Goal: Transaction & Acquisition: Purchase product/service

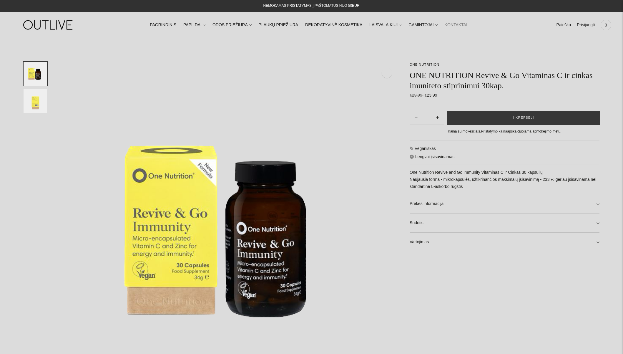
click at [453, 24] on link "KONTAKTAI" at bounding box center [456, 25] width 23 height 13
click at [426, 203] on link "Prekės informacija" at bounding box center [505, 203] width 190 height 19
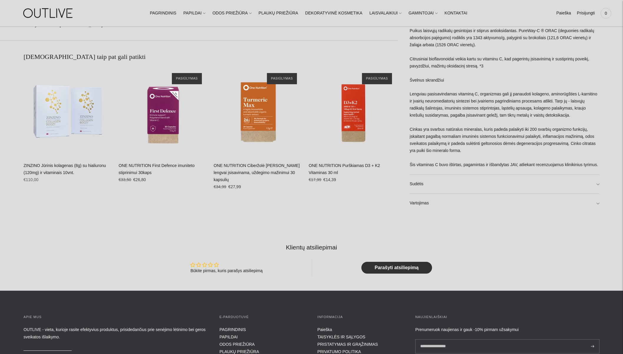
scroll to position [463, 0]
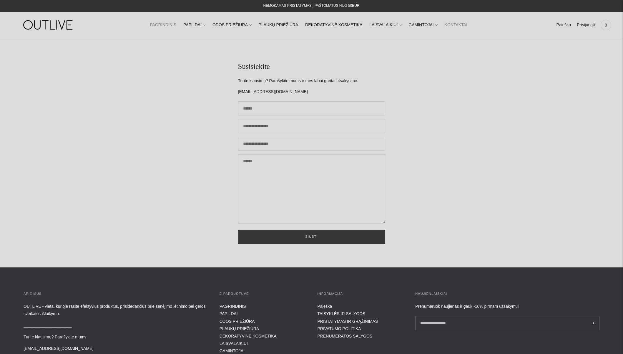
click at [167, 25] on link "PAGRINDINIS" at bounding box center [163, 25] width 26 height 13
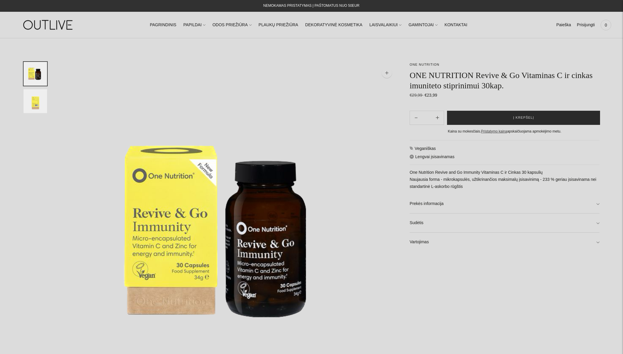
click at [517, 117] on span "Į krepšelį" at bounding box center [523, 118] width 21 height 6
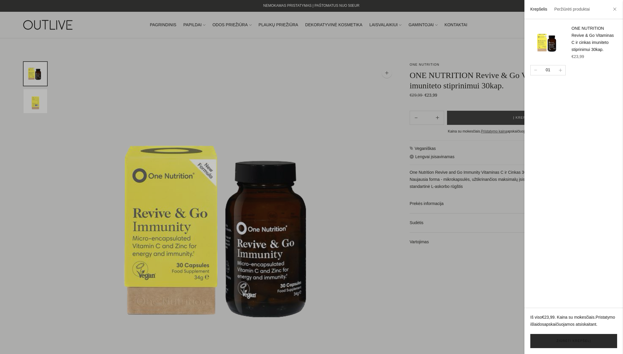
click at [572, 341] on link "Žiūrėti krepšelį" at bounding box center [573, 341] width 87 height 14
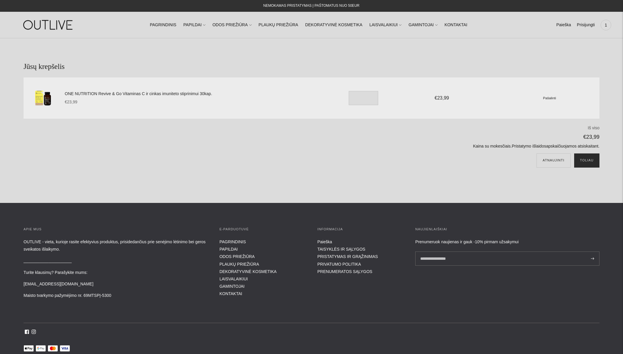
click at [585, 161] on button "Toliau" at bounding box center [586, 160] width 25 height 14
